Goal: Task Accomplishment & Management: Complete application form

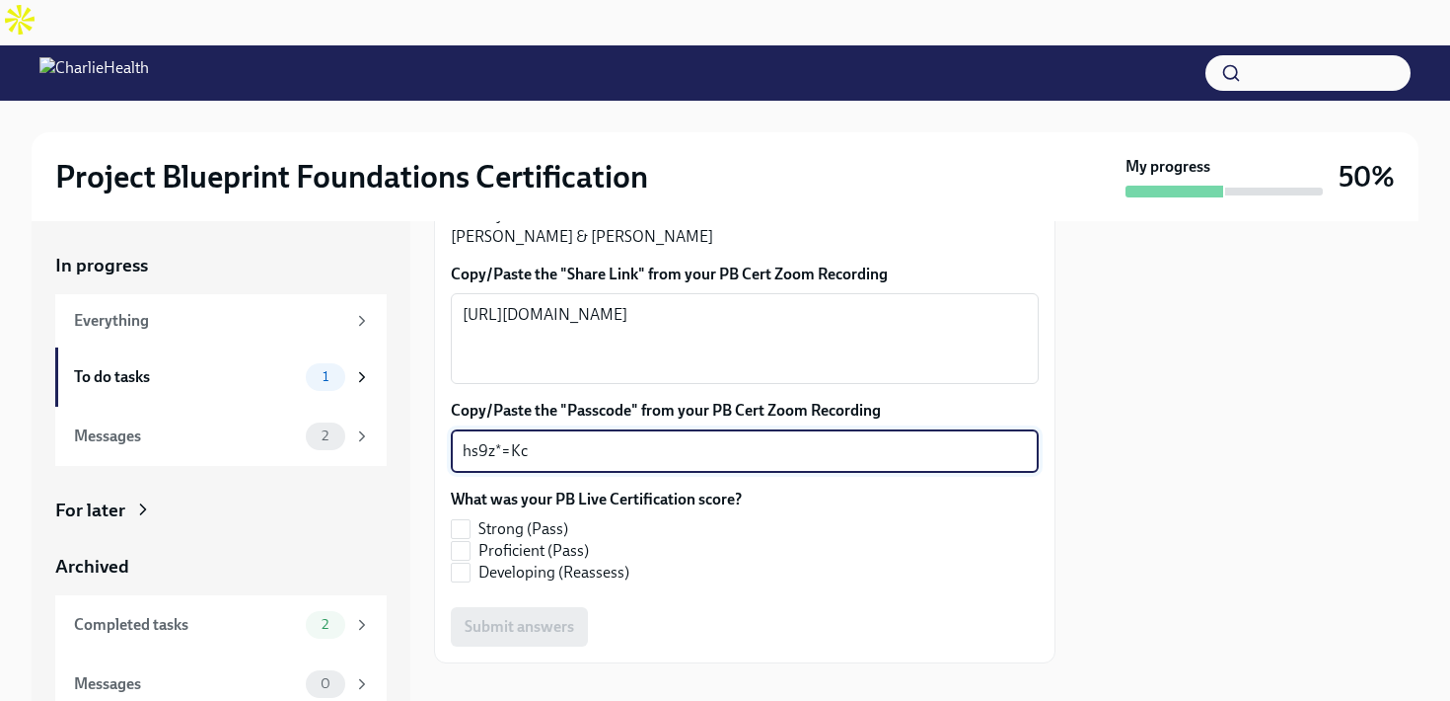
scroll to position [559, 0]
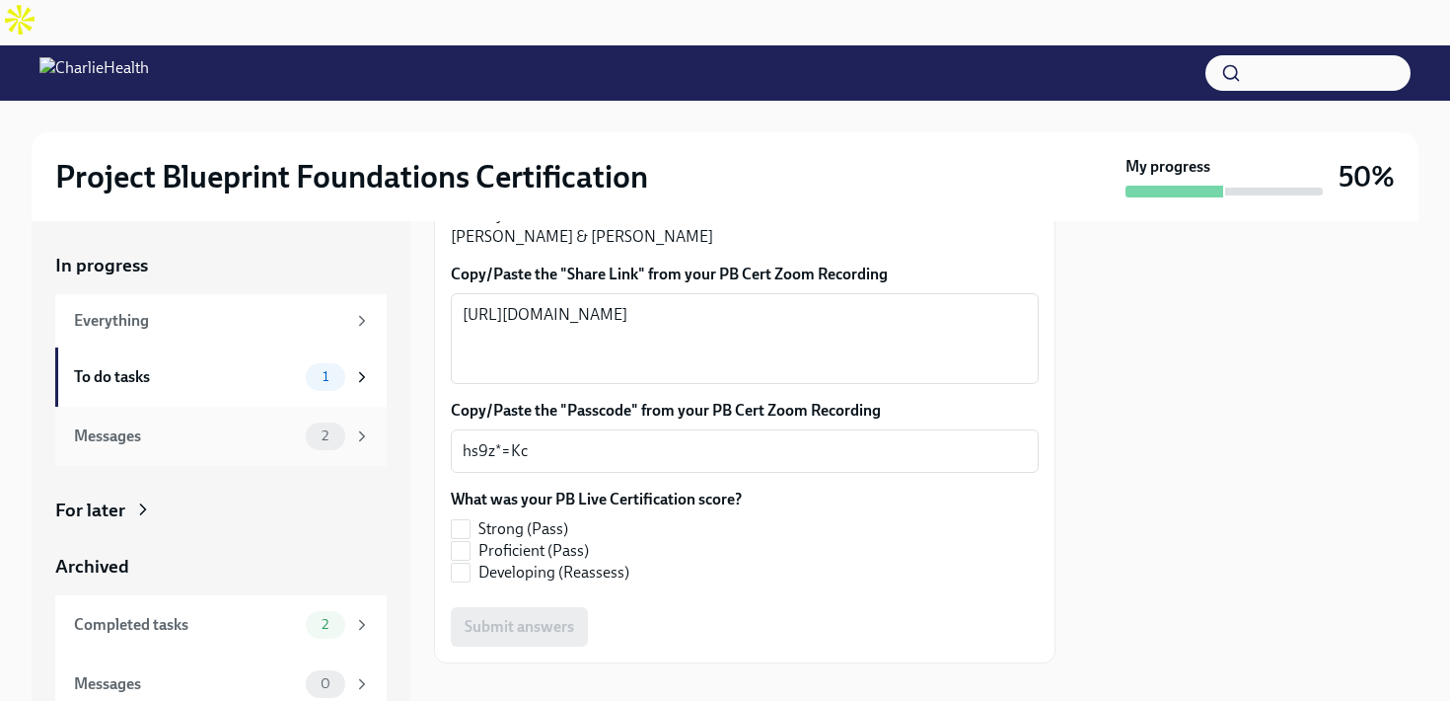
click at [254, 425] on div "Messages" at bounding box center [186, 436] width 224 height 22
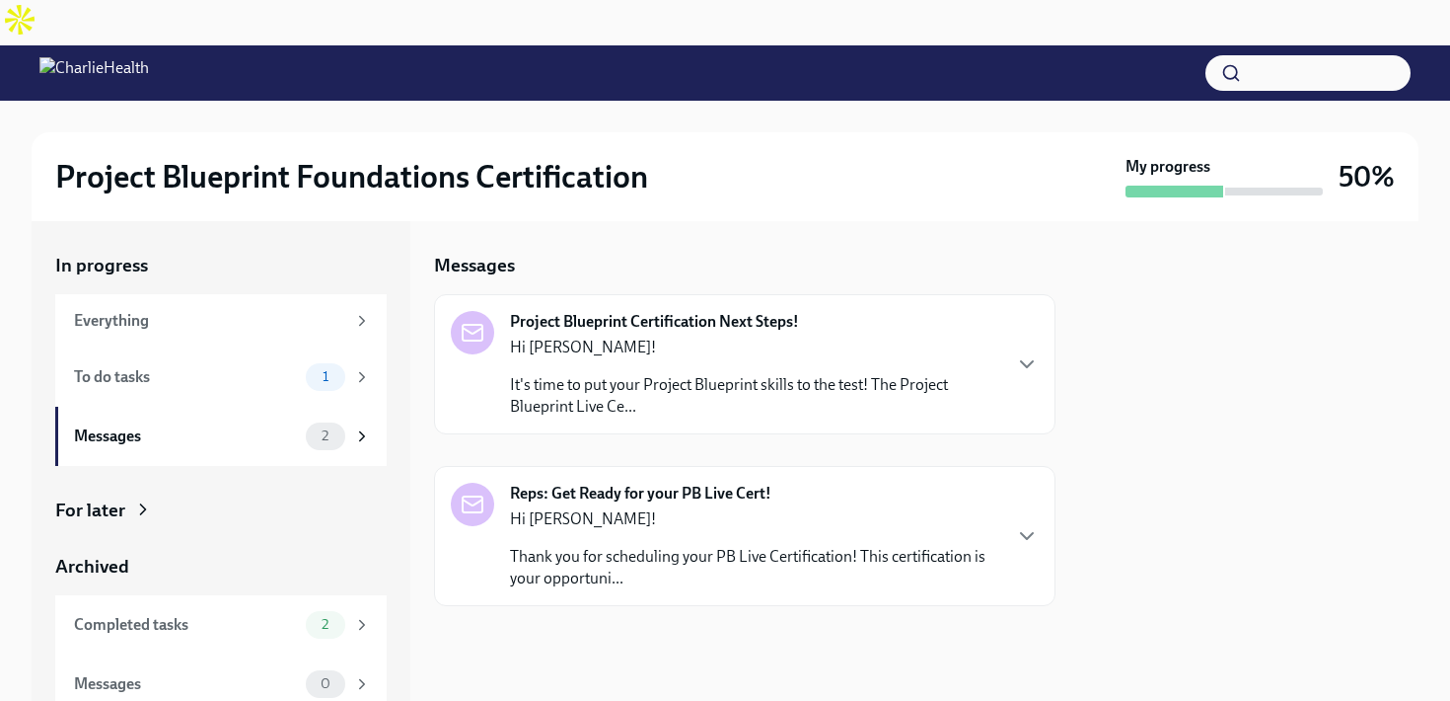
click at [871, 336] on p "Hi [PERSON_NAME]!" at bounding box center [754, 347] width 489 height 22
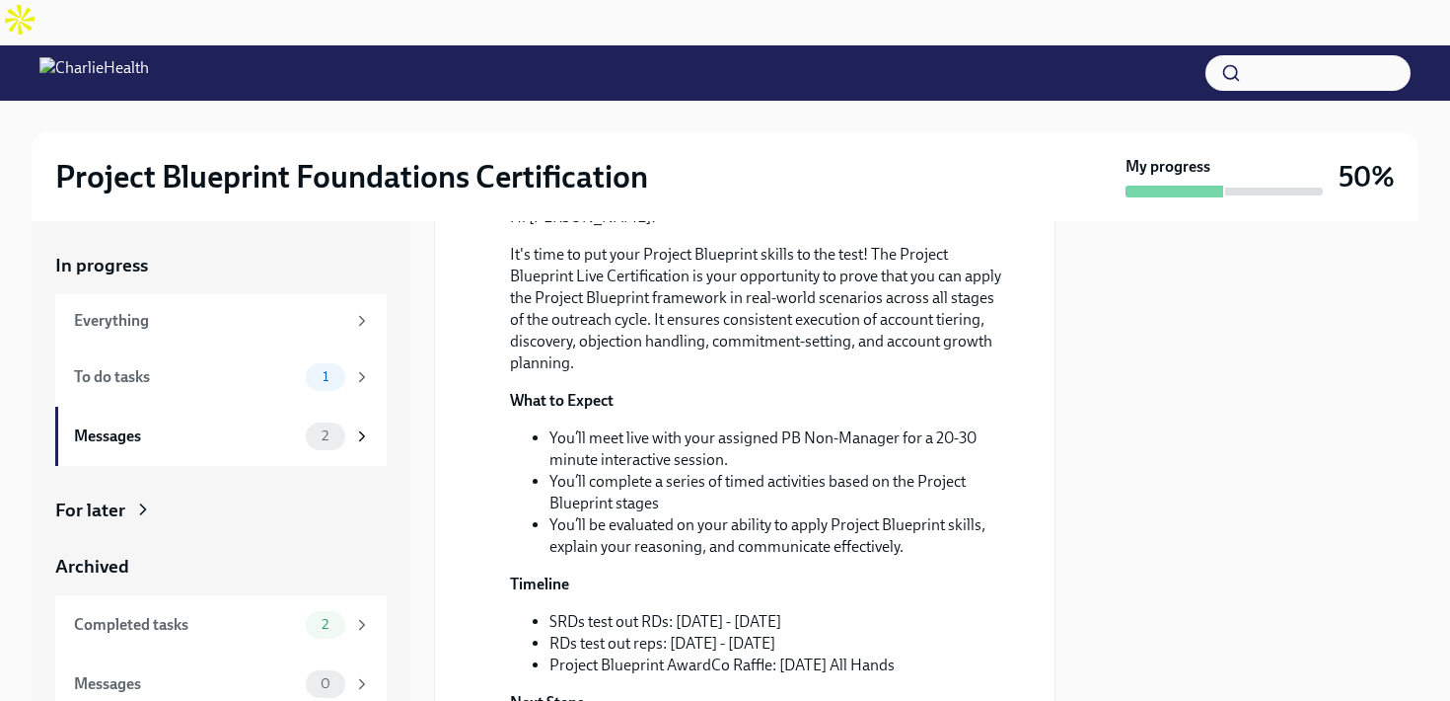
scroll to position [244, 0]
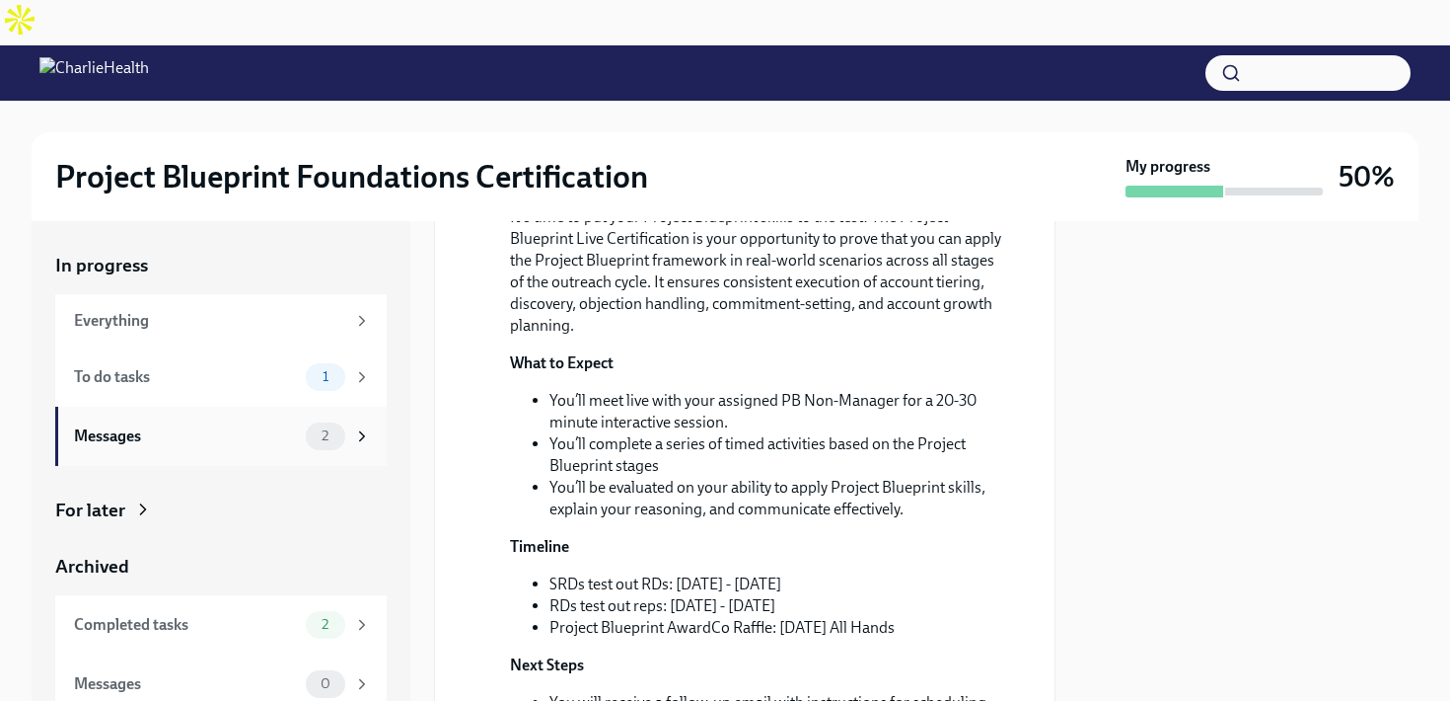
click at [287, 425] on div "Messages" at bounding box center [186, 436] width 224 height 22
click at [358, 427] on icon at bounding box center [362, 436] width 18 height 18
click at [323, 422] on div "2" at bounding box center [325, 436] width 39 height 28
click at [284, 366] on div "To do tasks" at bounding box center [186, 377] width 224 height 22
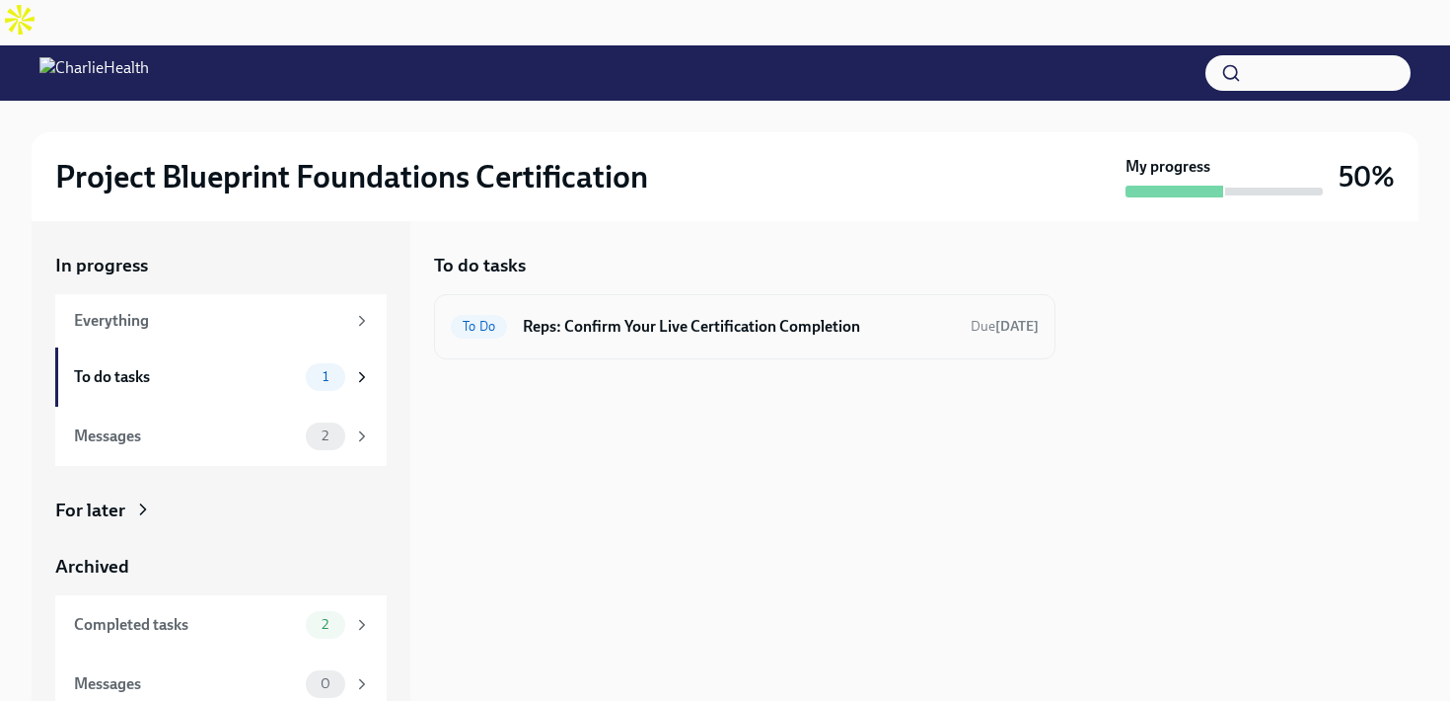
click at [730, 316] on h6 "Reps: Confirm Your Live Certification Completion" at bounding box center [739, 327] width 432 height 22
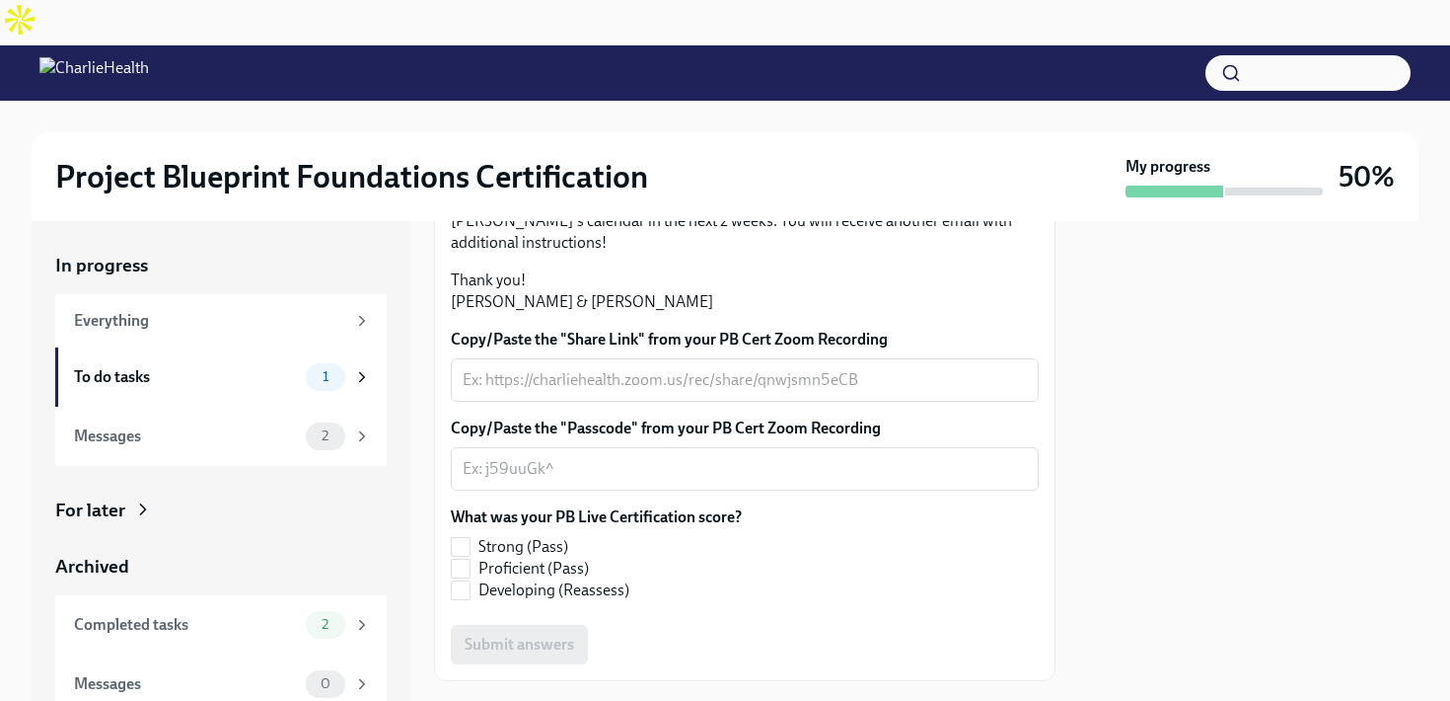
scroll to position [482, 0]
